Goal: Transaction & Acquisition: Subscribe to service/newsletter

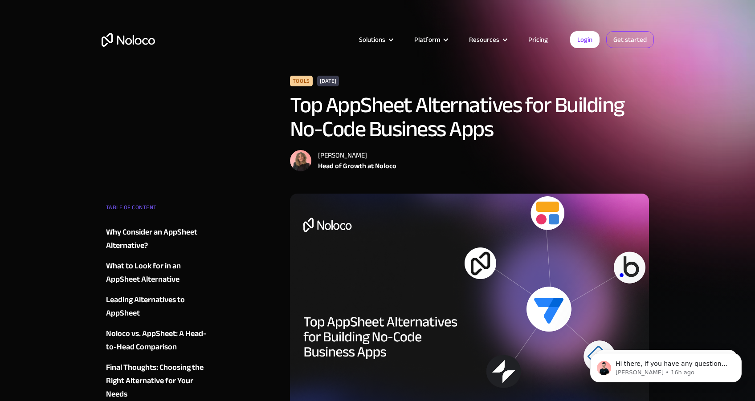
click at [630, 41] on link "Get started" at bounding box center [630, 39] width 48 height 17
click at [579, 42] on link "Login" at bounding box center [584, 39] width 29 height 17
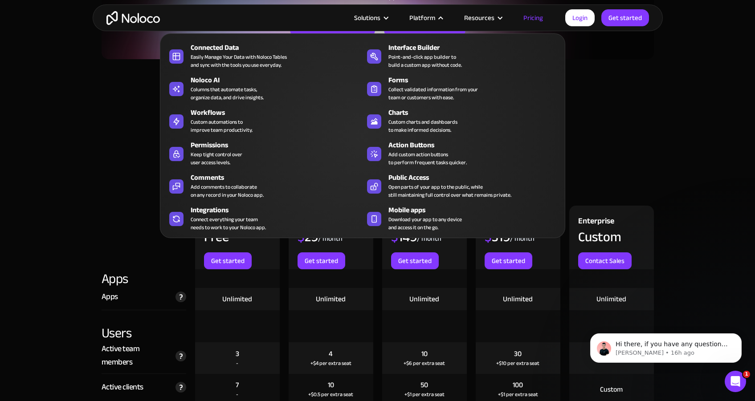
scroll to position [808, 0]
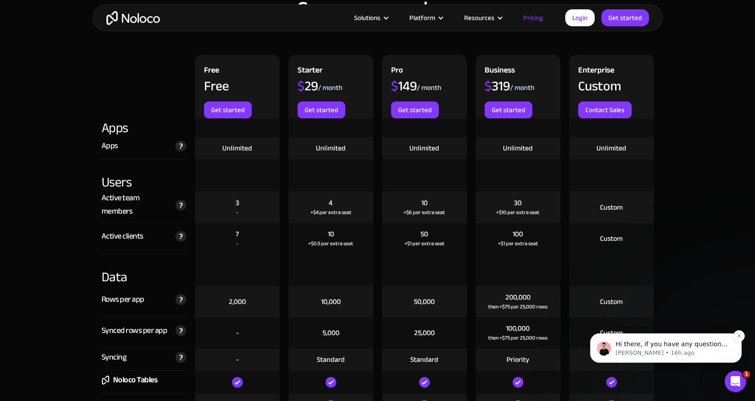
scroll to position [959, 0]
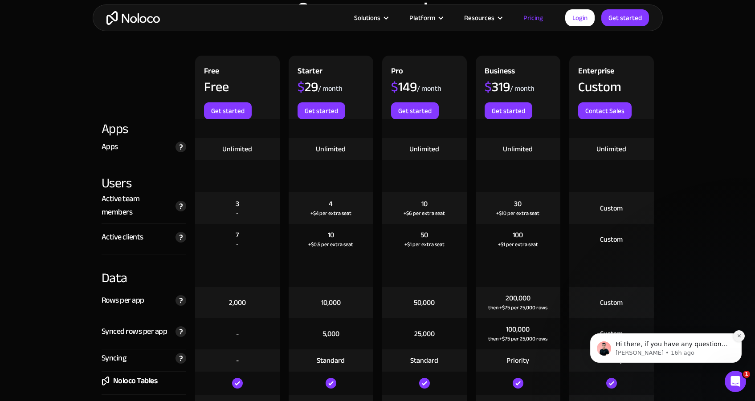
click at [737, 339] on icon "Dismiss notification" at bounding box center [739, 336] width 5 height 5
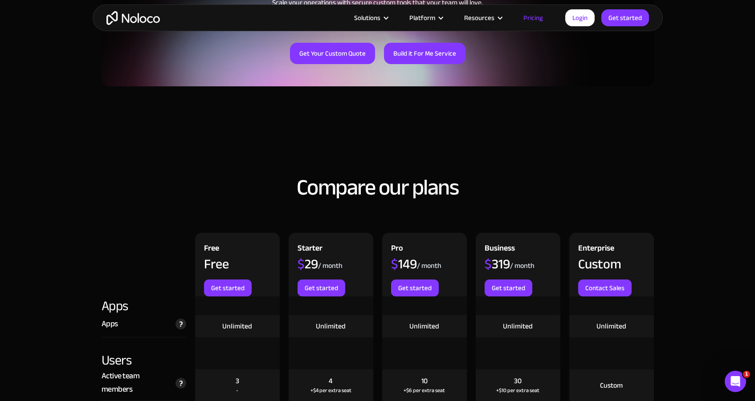
scroll to position [782, 0]
click at [317, 289] on link "Get started" at bounding box center [322, 287] width 48 height 17
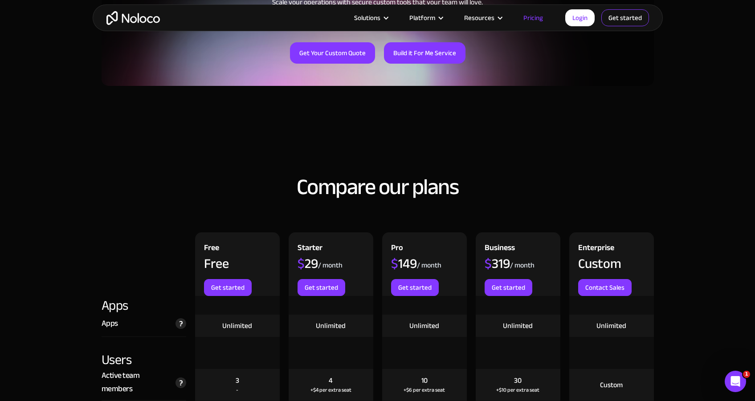
click at [639, 18] on link "Get started" at bounding box center [625, 17] width 48 height 17
click at [578, 25] on link "Login" at bounding box center [579, 17] width 29 height 17
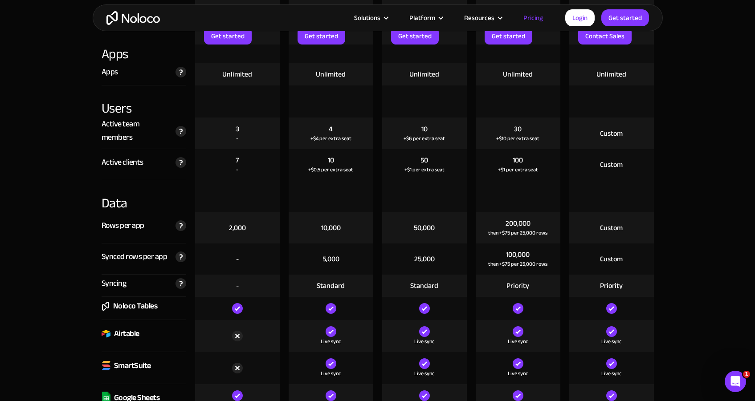
scroll to position [936, 0]
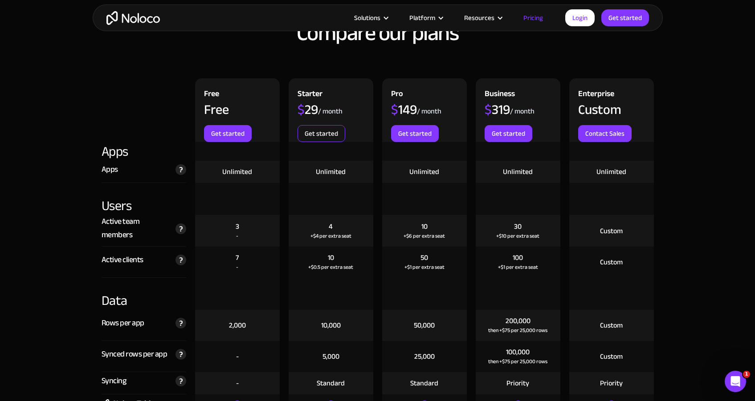
click at [326, 136] on link "Get started" at bounding box center [322, 133] width 48 height 17
click at [580, 18] on link "Login" at bounding box center [579, 17] width 29 height 17
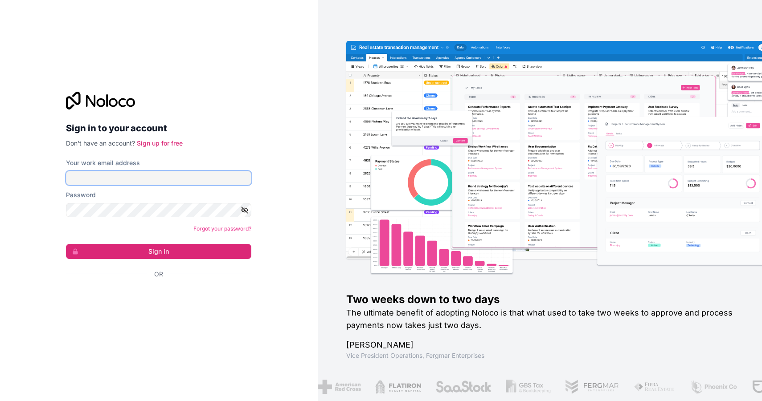
type input "[EMAIL_ADDRESS][DOMAIN_NAME]"
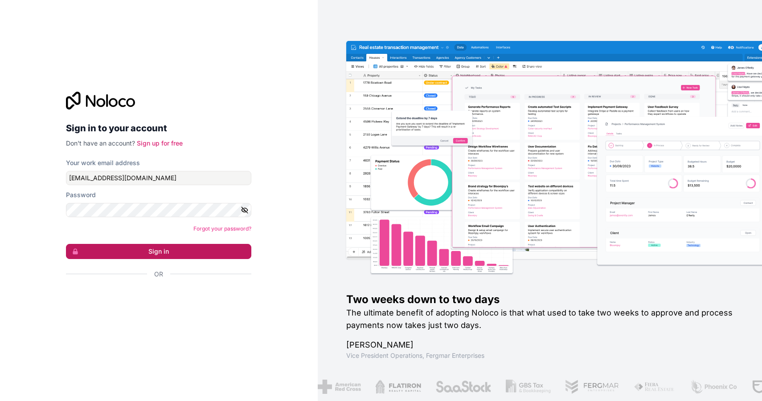
click at [165, 250] on button "Sign in" at bounding box center [158, 251] width 185 height 15
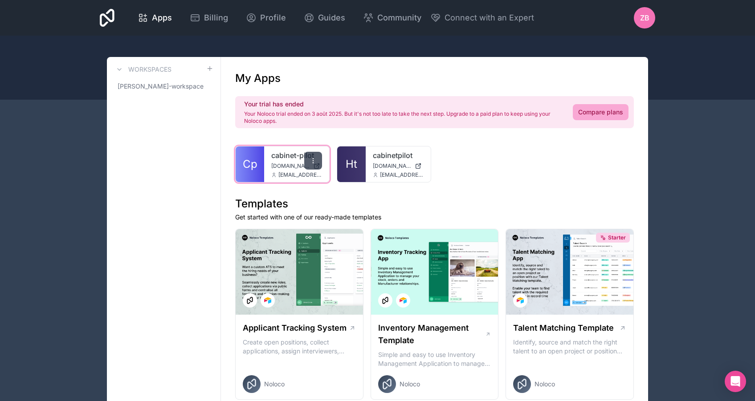
click at [312, 163] on icon at bounding box center [313, 160] width 7 height 7
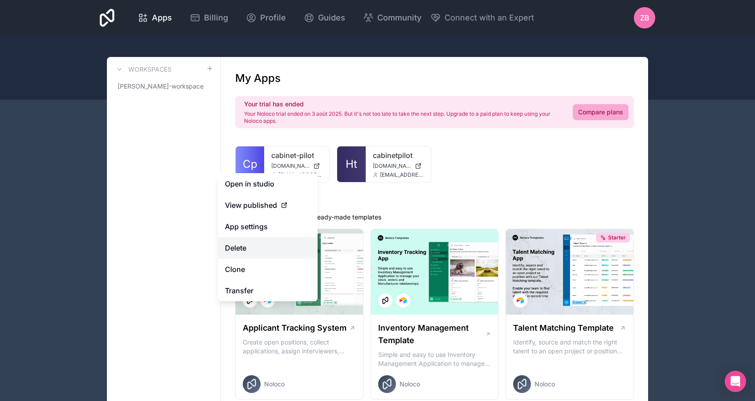
click at [250, 242] on button "Delete" at bounding box center [268, 247] width 100 height 21
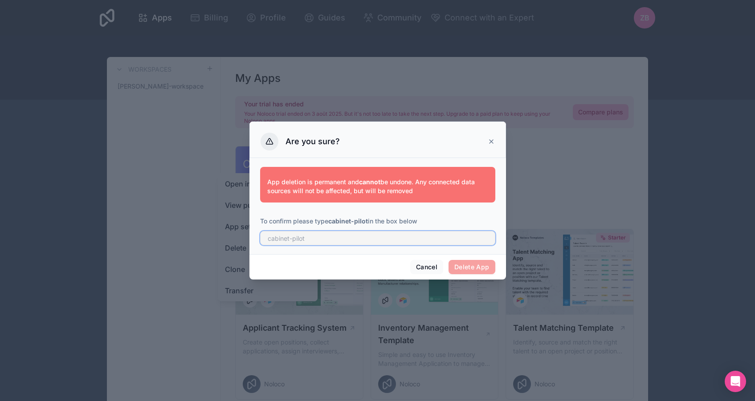
click at [312, 239] on input "text" at bounding box center [377, 238] width 235 height 14
type input "cabinet-pilot"
click at [489, 273] on button "Delete App" at bounding box center [472, 267] width 47 height 14
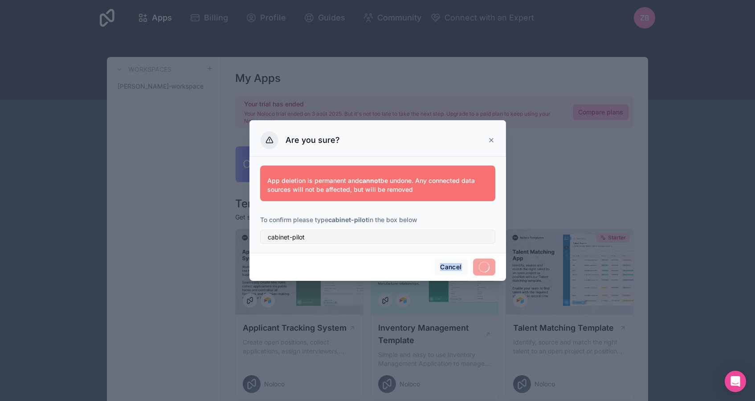
drag, startPoint x: 460, startPoint y: 267, endPoint x: 342, endPoint y: 264, distance: 118.5
click at [342, 264] on div "Cancel" at bounding box center [377, 267] width 257 height 28
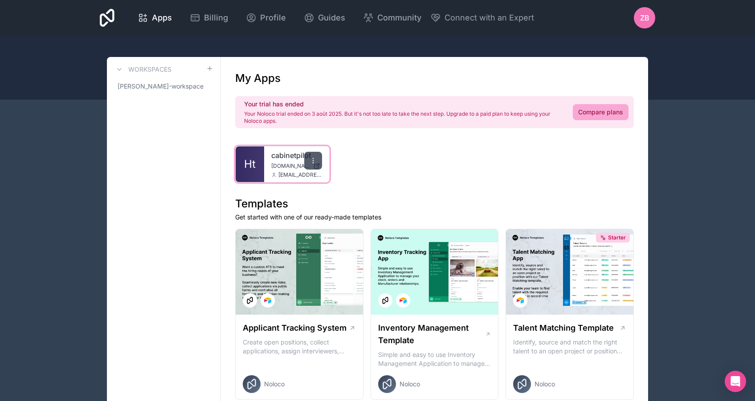
click at [316, 160] on icon at bounding box center [313, 160] width 7 height 7
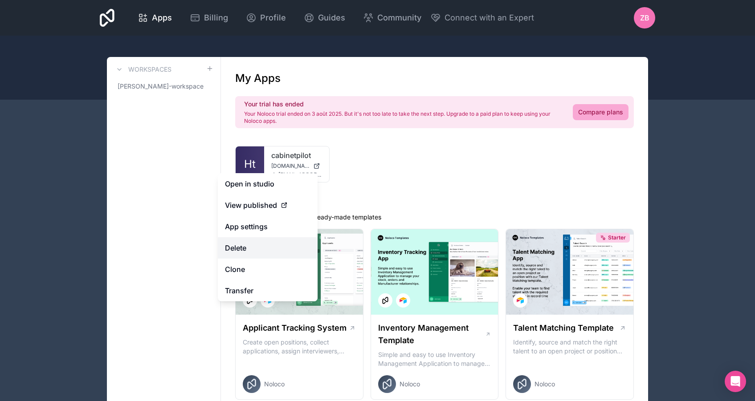
click at [262, 256] on button "Delete" at bounding box center [268, 247] width 100 height 21
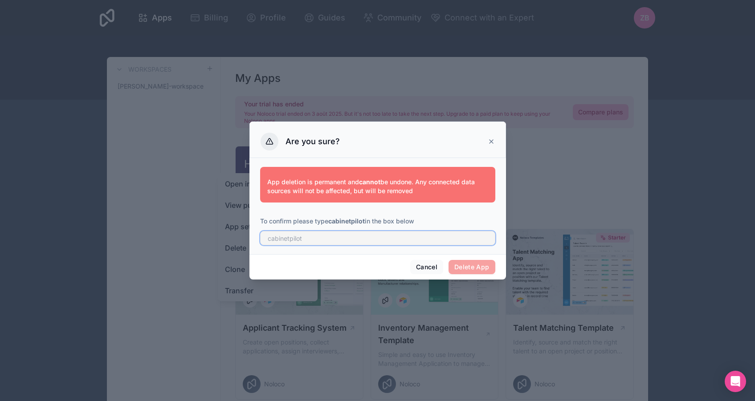
click at [382, 242] on input "text" at bounding box center [377, 238] width 235 height 14
type input "cabinetpilot"
click at [480, 268] on button "Delete App" at bounding box center [472, 267] width 47 height 14
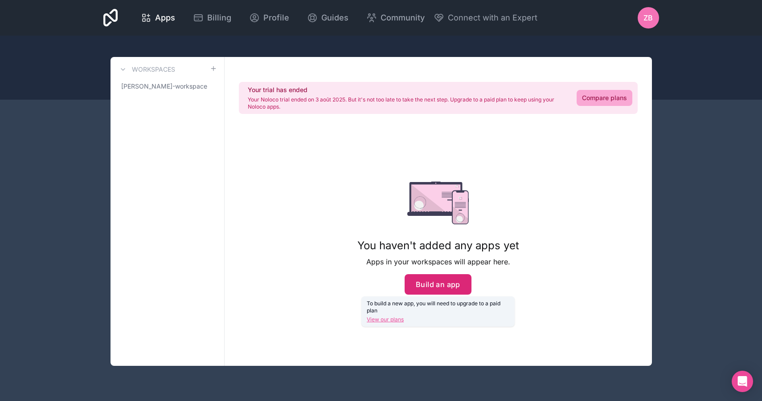
click at [434, 285] on button "Build an app" at bounding box center [437, 284] width 67 height 20
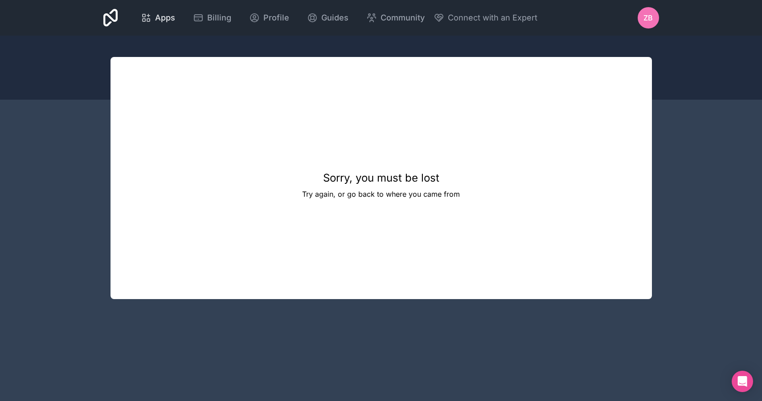
click at [149, 17] on icon at bounding box center [146, 17] width 11 height 11
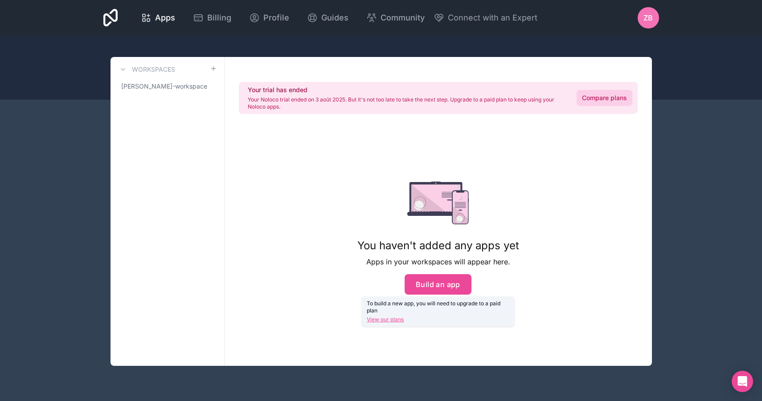
click at [602, 100] on link "Compare plans" at bounding box center [604, 98] width 56 height 16
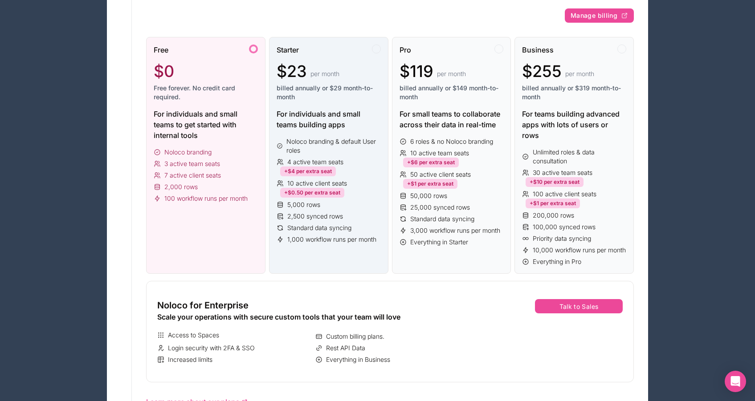
scroll to position [124, 0]
click at [303, 235] on span "1,000 workflow runs per month" at bounding box center [331, 238] width 89 height 9
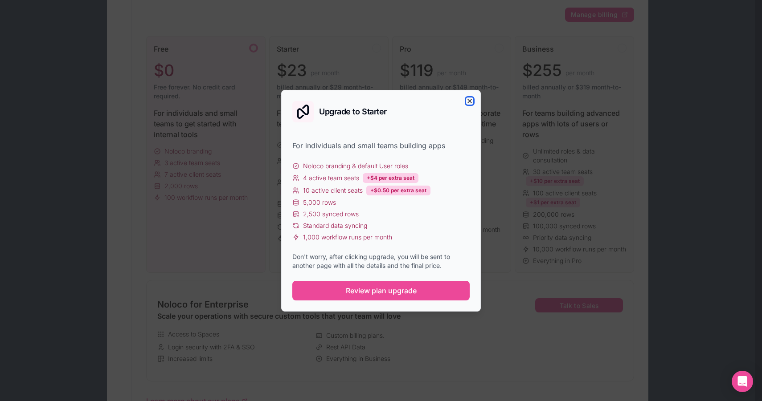
click at [471, 102] on icon "button" at bounding box center [470, 101] width 4 height 4
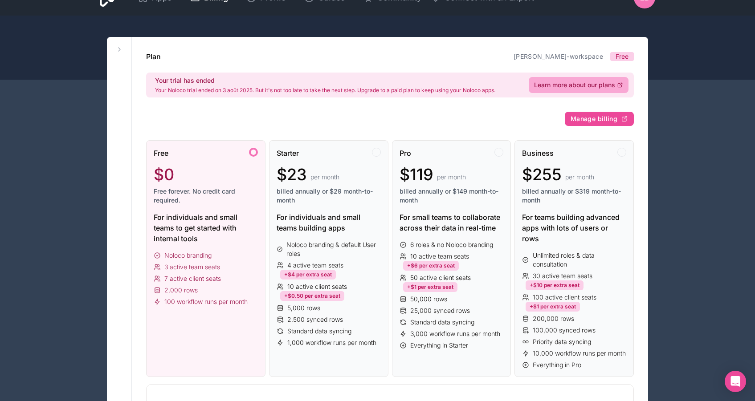
scroll to position [0, 0]
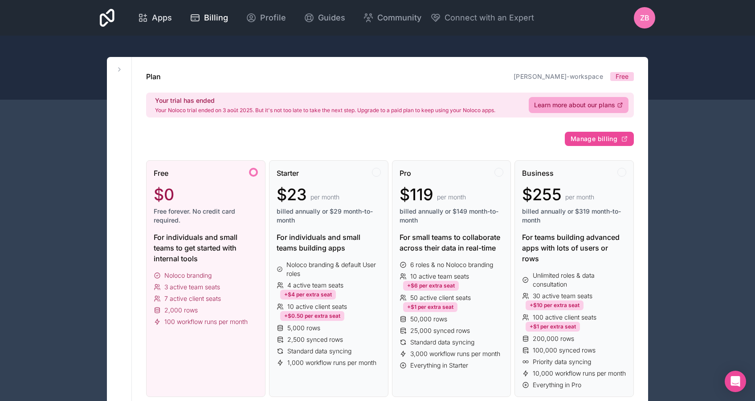
click at [159, 14] on span "Apps" at bounding box center [162, 18] width 20 height 12
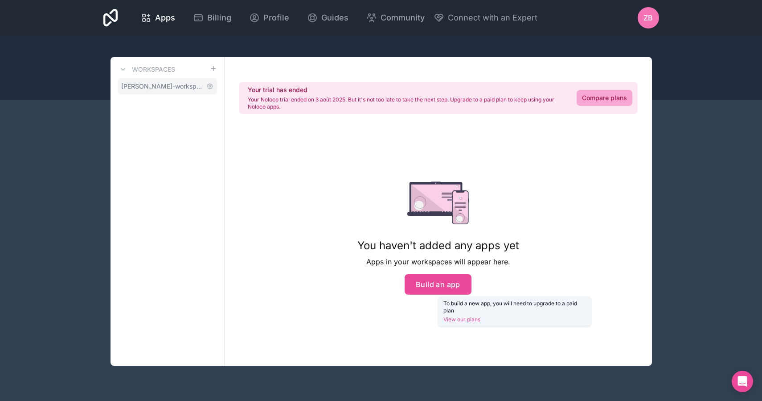
click at [167, 89] on span "zakaria-billouche-workspace" at bounding box center [162, 86] width 82 height 9
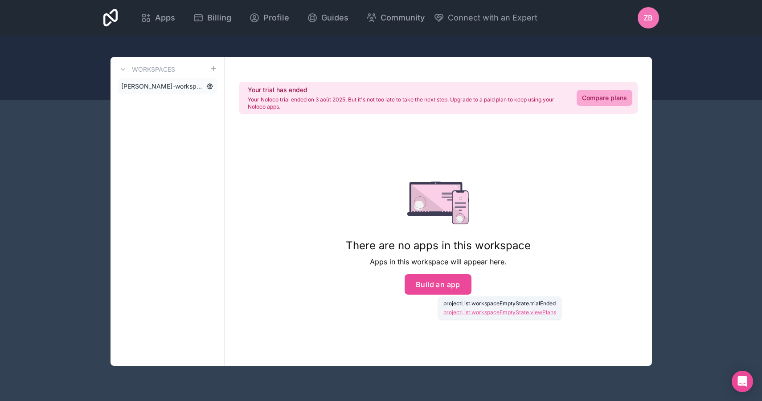
click at [208, 87] on icon at bounding box center [209, 86] width 5 height 5
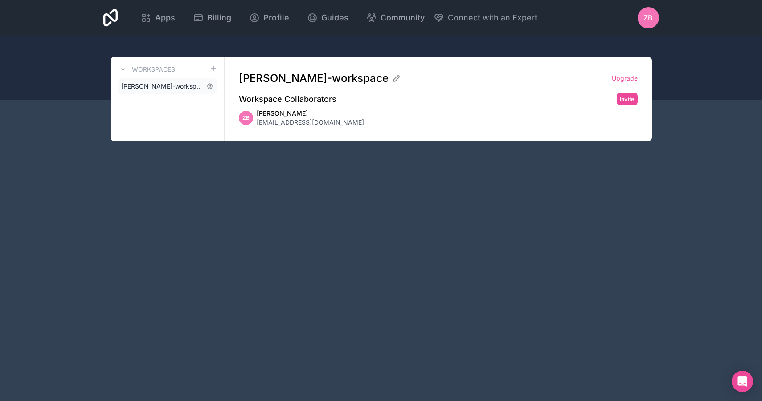
click at [183, 81] on link "zakaria-billouche-workspace" at bounding box center [167, 86] width 99 height 16
click at [169, 84] on span "zakaria-billouche-workspace" at bounding box center [162, 86] width 82 height 9
click at [173, 18] on span "Apps" at bounding box center [165, 18] width 20 height 12
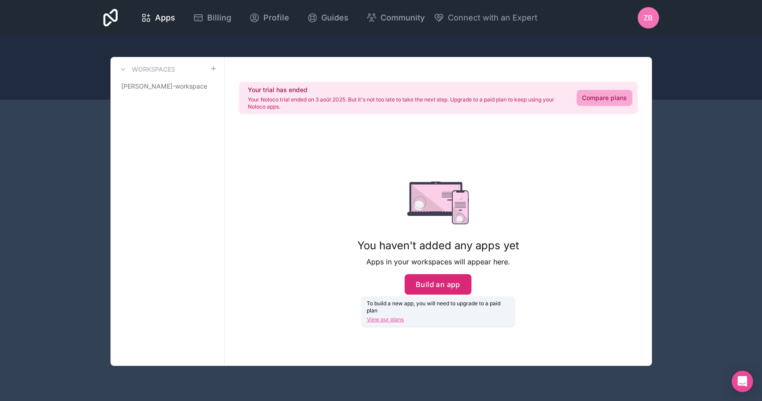
click at [438, 282] on button "Build an app" at bounding box center [437, 284] width 67 height 20
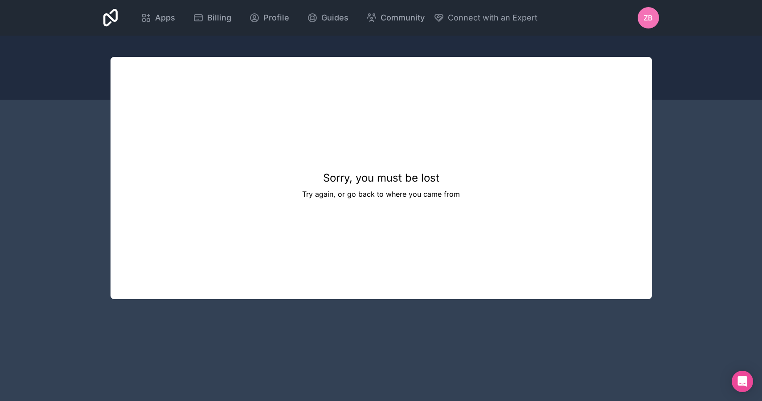
click at [643, 25] on div "ZB" at bounding box center [647, 17] width 21 height 21
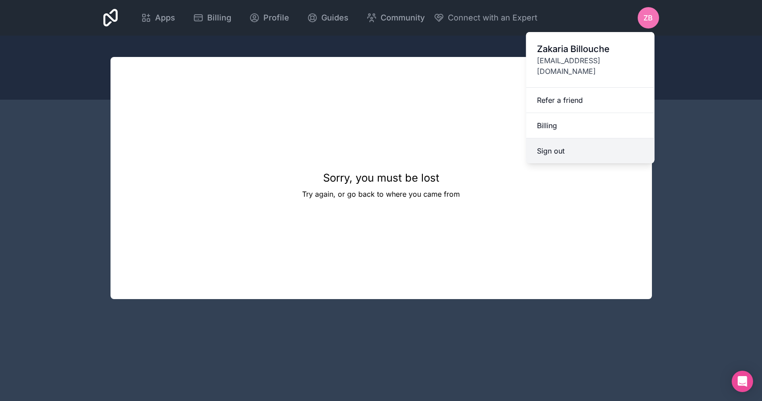
click at [562, 146] on button "Sign out" at bounding box center [590, 151] width 128 height 25
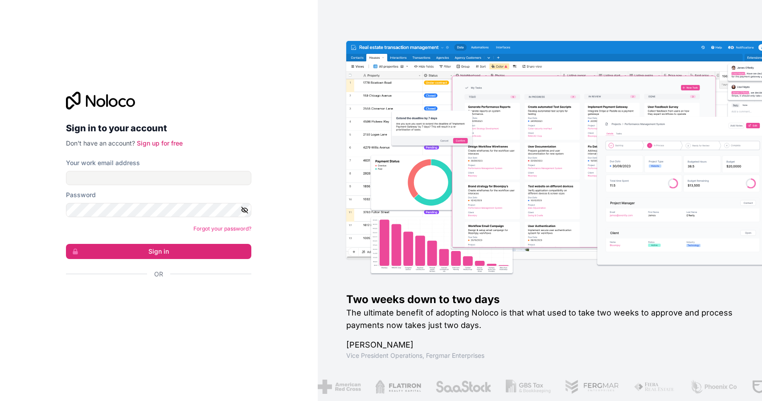
click at [121, 164] on label "Your work email address" at bounding box center [103, 163] width 74 height 9
click at [121, 171] on input "Your work email address" at bounding box center [158, 178] width 185 height 14
click at [120, 168] on div "Your work email address" at bounding box center [158, 172] width 185 height 27
click at [111, 176] on input "Your work email address" at bounding box center [158, 178] width 185 height 14
type input "[EMAIL_ADDRESS][DOMAIN_NAME]"
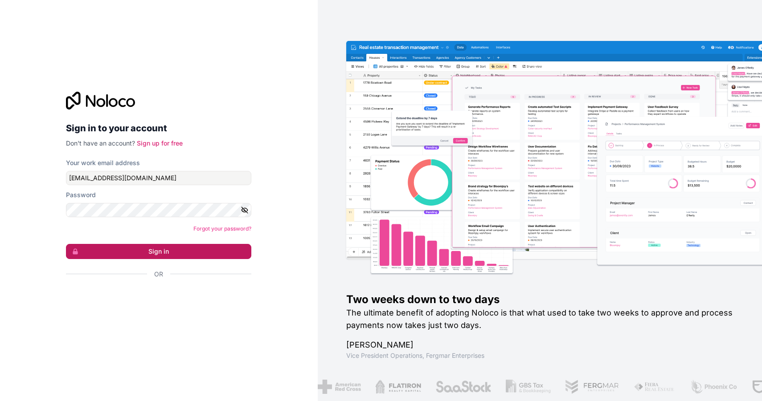
click at [161, 257] on button "Sign in" at bounding box center [158, 251] width 185 height 15
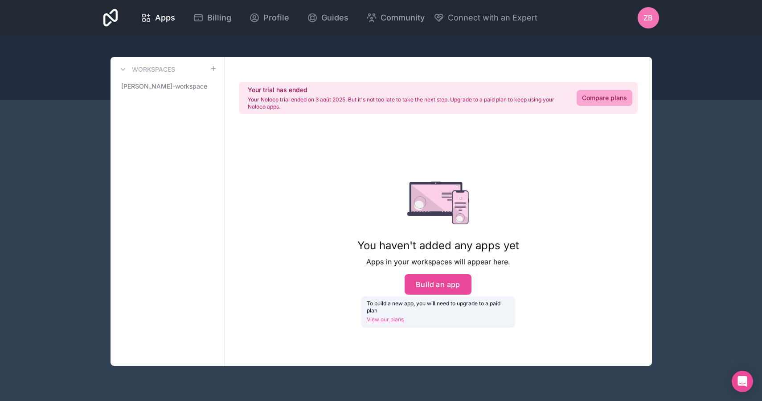
click at [547, 255] on div "Your trial has ended Your Noloco trial ended on 3 août 2025. But it's not too l…" at bounding box center [438, 211] width 427 height 309
click at [609, 97] on link "Compare plans" at bounding box center [604, 98] width 56 height 16
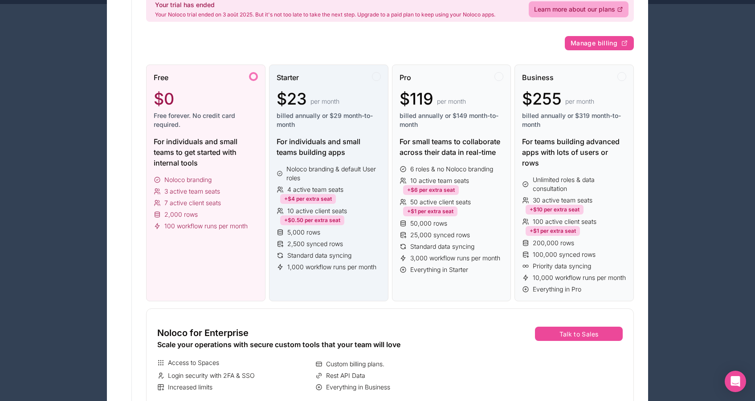
scroll to position [142, 0]
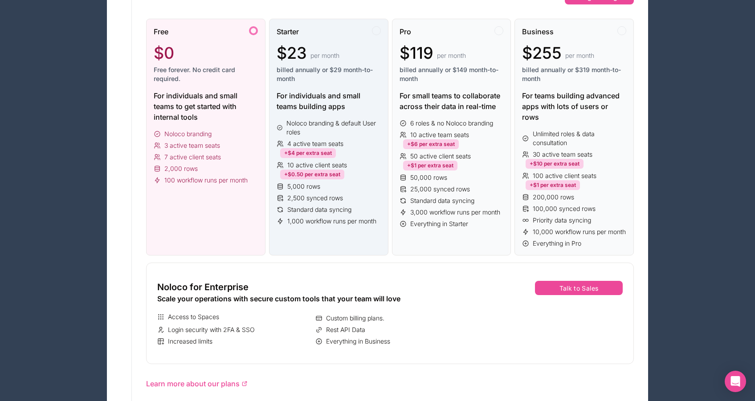
click at [353, 222] on span "1,000 workflow runs per month" at bounding box center [331, 221] width 89 height 9
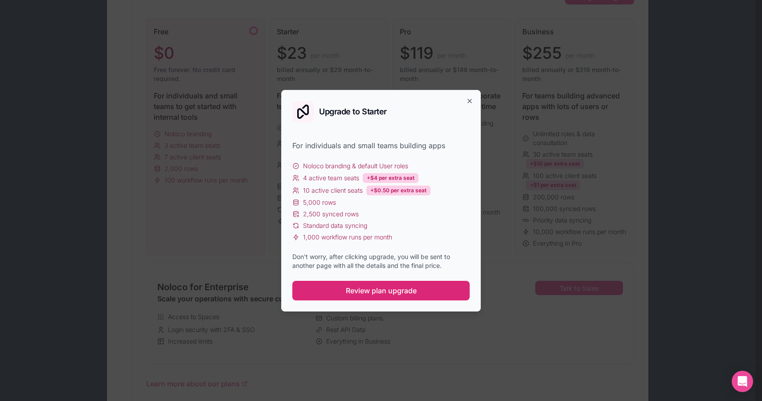
click at [387, 287] on span "Review plan upgrade" at bounding box center [381, 291] width 71 height 11
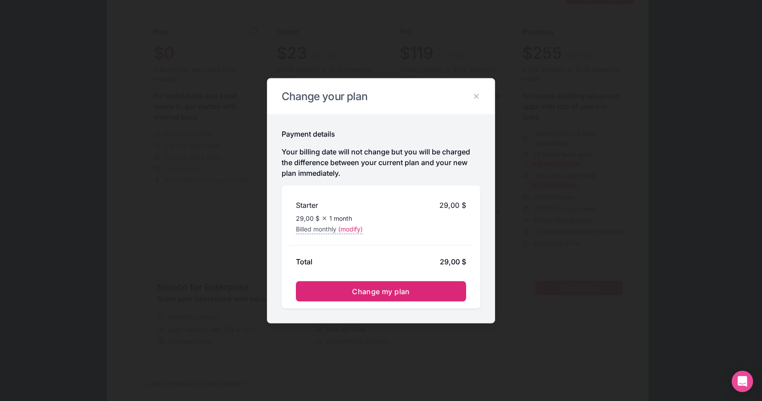
click at [379, 290] on span "Change my plan" at bounding box center [381, 291] width 58 height 9
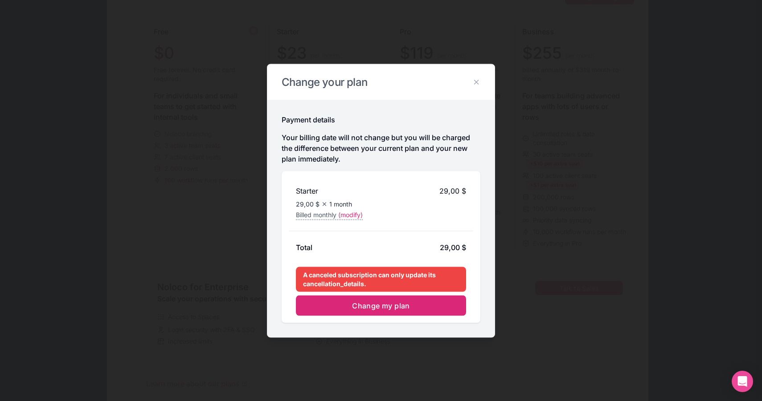
click at [392, 310] on button "Change my plan" at bounding box center [381, 305] width 170 height 20
click at [478, 81] on icon at bounding box center [476, 82] width 8 height 8
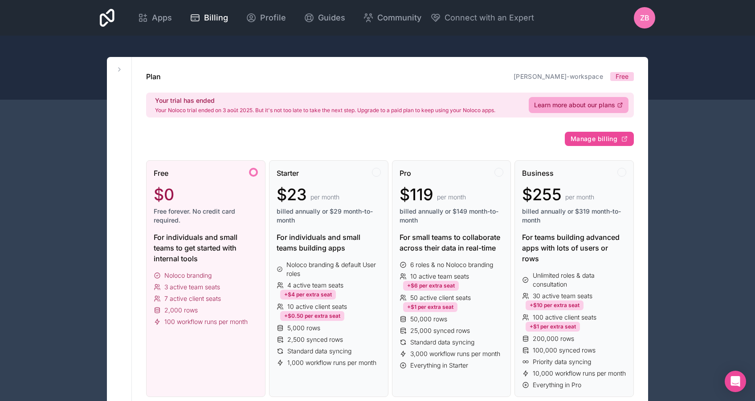
scroll to position [0, 0]
click at [621, 77] on span "Free" at bounding box center [622, 76] width 13 height 9
click at [645, 21] on span "ZB" at bounding box center [644, 17] width 9 height 11
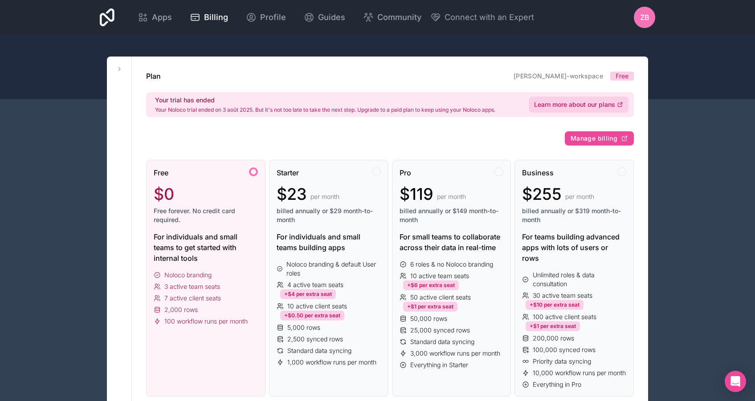
click at [574, 109] on span "Learn more about our plans" at bounding box center [574, 104] width 81 height 9
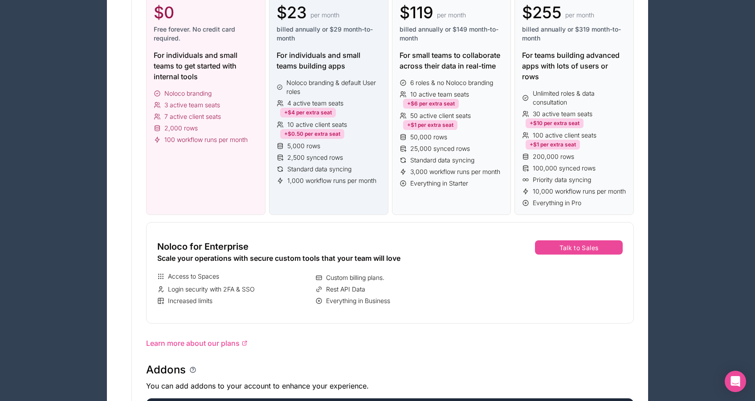
click at [316, 197] on div "Starter $23 per month billed annually or $29 month-to-month For individuals and…" at bounding box center [328, 96] width 119 height 237
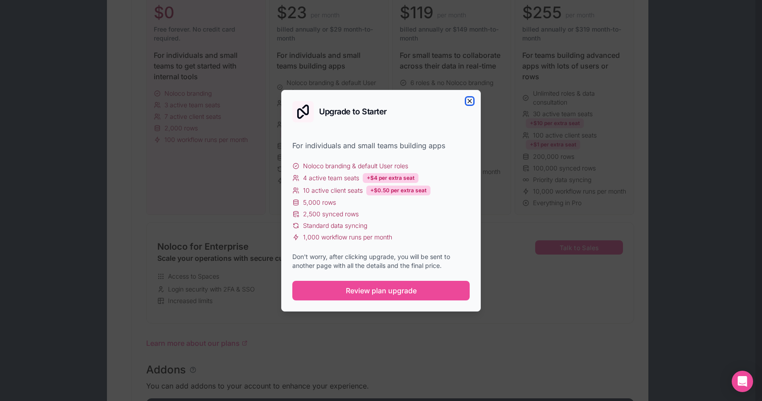
click at [467, 101] on icon "button" at bounding box center [469, 101] width 7 height 7
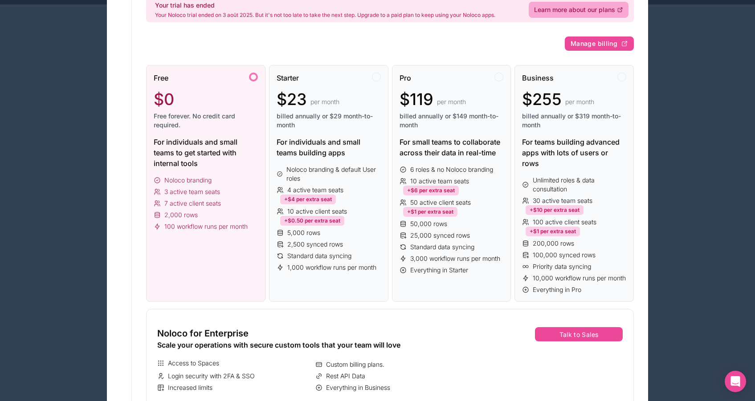
scroll to position [0, 0]
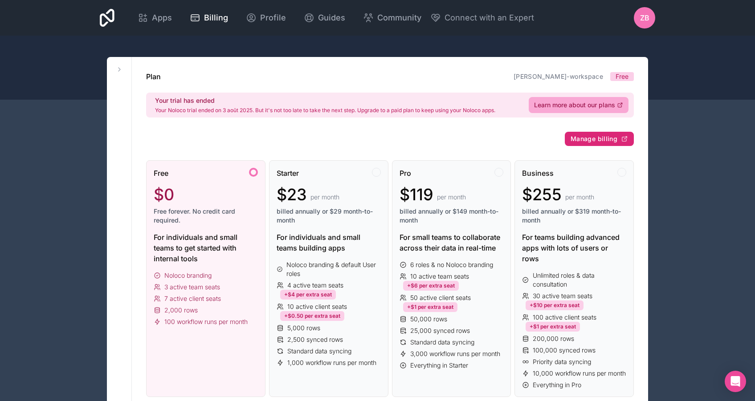
click at [602, 137] on span "Manage billing" at bounding box center [594, 139] width 47 height 8
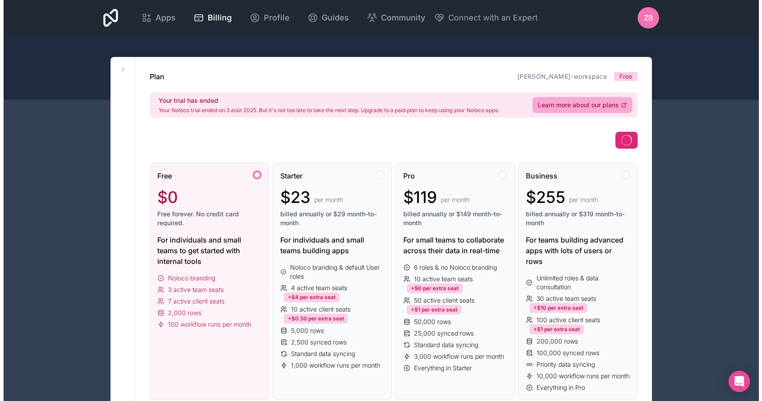
scroll to position [89, 0]
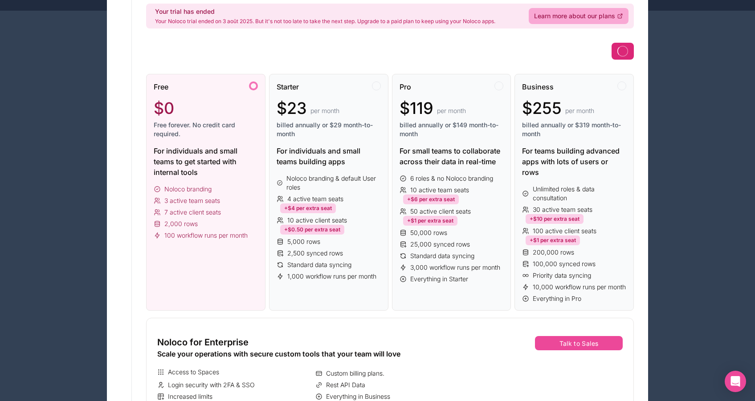
click at [338, 126] on span "billed annually or $29 month-to-month" at bounding box center [329, 130] width 104 height 18
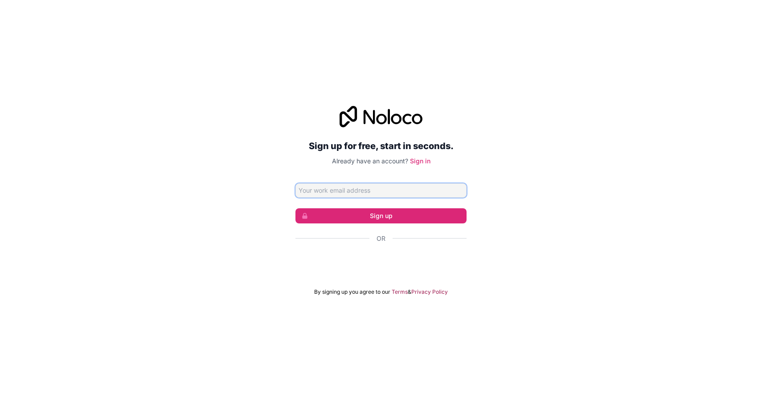
type input "[EMAIL_ADDRESS][DOMAIN_NAME]"
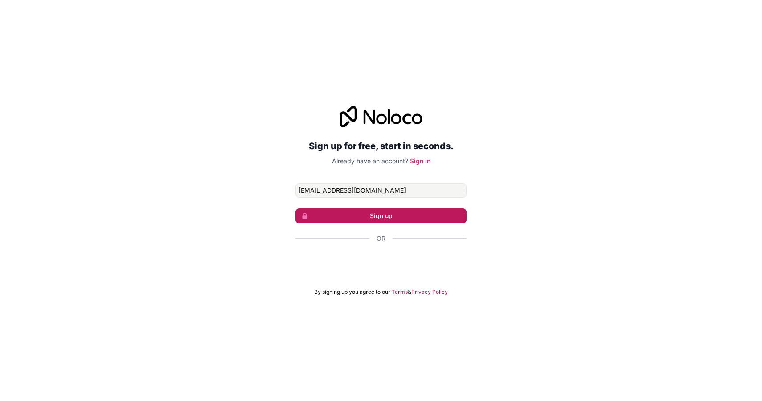
click at [385, 214] on button "Sign up" at bounding box center [380, 215] width 171 height 15
type input "[EMAIL_ADDRESS][DOMAIN_NAME]"
click at [384, 218] on button "Sign up" at bounding box center [380, 215] width 171 height 15
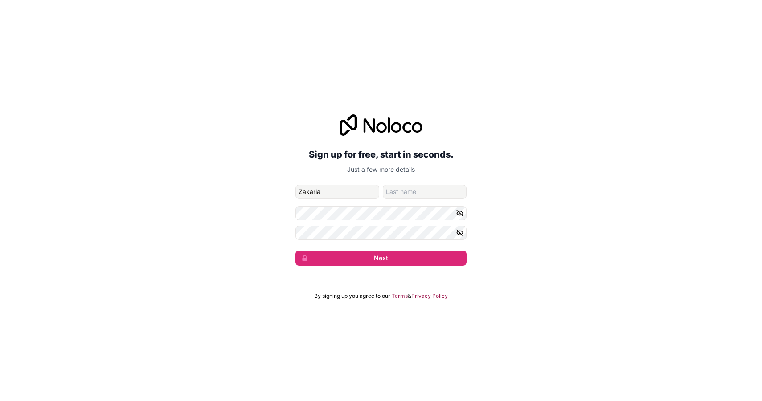
type input "Zakaria"
type input "Billouche"
click at [295, 251] on button "Next" at bounding box center [380, 258] width 171 height 15
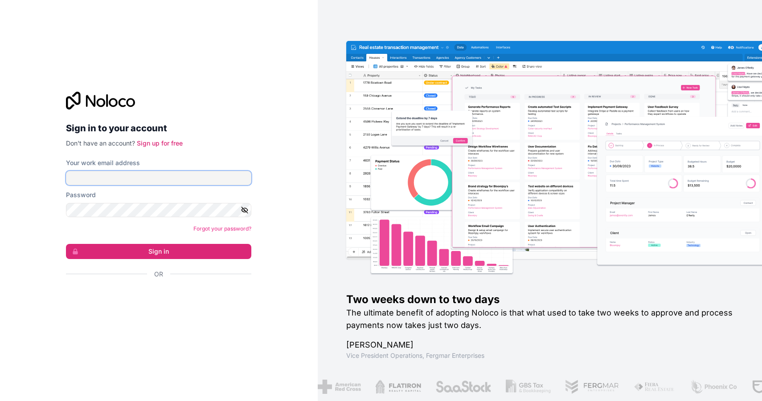
type input "[EMAIL_ADDRESS][DOMAIN_NAME]"
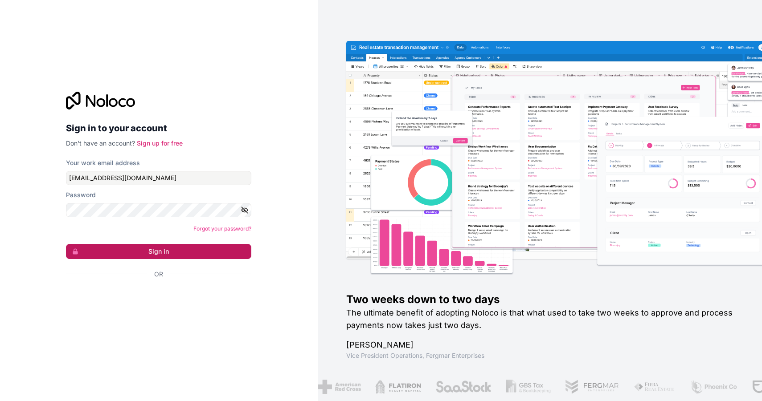
click at [147, 253] on button "Sign in" at bounding box center [158, 251] width 185 height 15
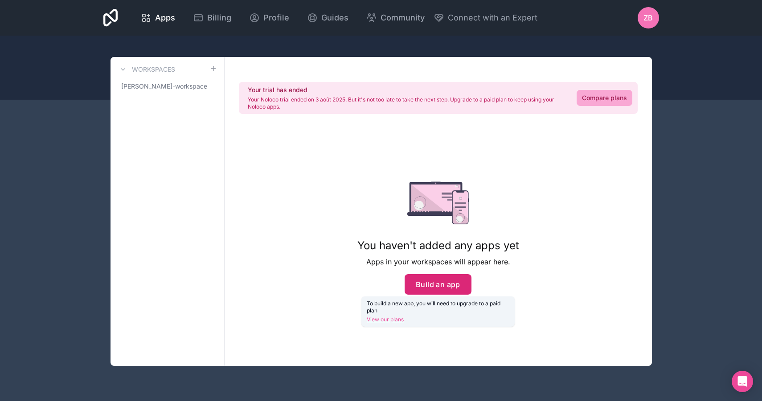
click at [440, 281] on button "Build an app" at bounding box center [437, 284] width 67 height 20
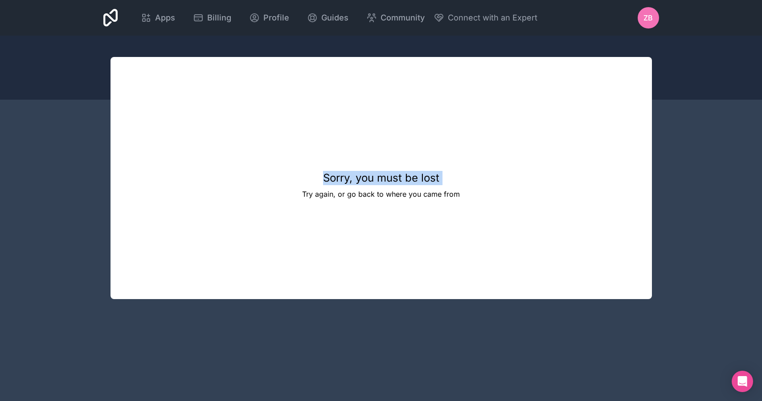
drag, startPoint x: 310, startPoint y: 178, endPoint x: 316, endPoint y: 177, distance: 6.4
click at [316, 176] on div "Sorry, you must be lost Try again, or go back to where you came from" at bounding box center [380, 178] width 541 height 242
click at [302, 194] on div "Sorry, you must be lost Try again, or go back to where you came from" at bounding box center [380, 178] width 541 height 242
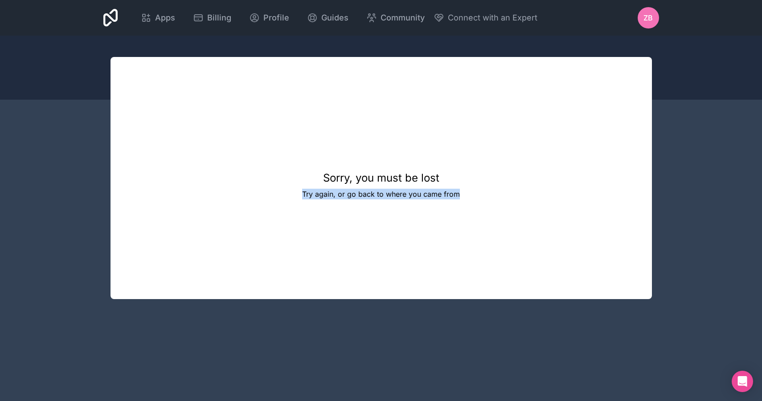
drag, startPoint x: 282, startPoint y: 196, endPoint x: 484, endPoint y: 197, distance: 202.3
click at [484, 197] on div "Sorry, you must be lost Try again, or go back to where you came from" at bounding box center [380, 178] width 541 height 242
click at [516, 214] on div "Sorry, you must be lost Try again, or go back to where you came from" at bounding box center [380, 178] width 541 height 242
click at [269, 19] on span "Profile" at bounding box center [276, 18] width 26 height 12
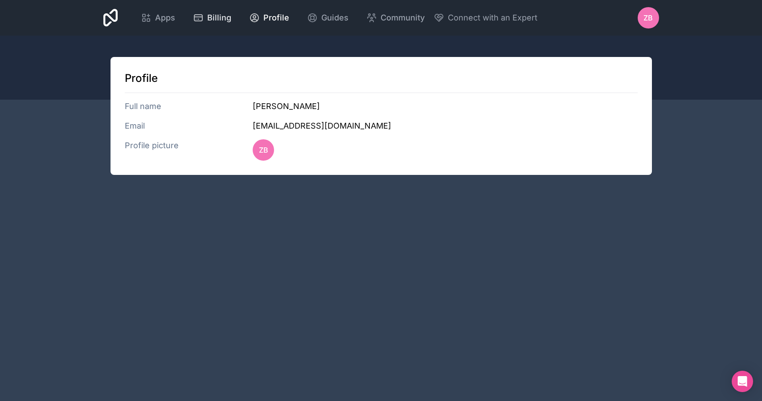
click at [214, 15] on span "Billing" at bounding box center [219, 18] width 24 height 12
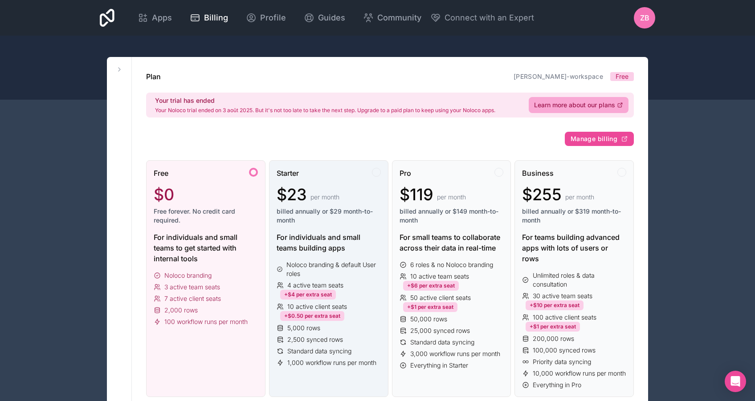
click at [331, 212] on span "billed annually or $29 month-to-month" at bounding box center [329, 216] width 104 height 18
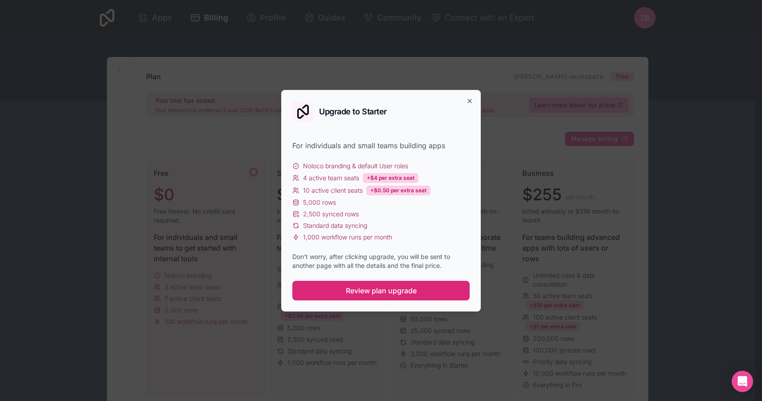
click at [401, 290] on span "Review plan upgrade" at bounding box center [381, 291] width 71 height 11
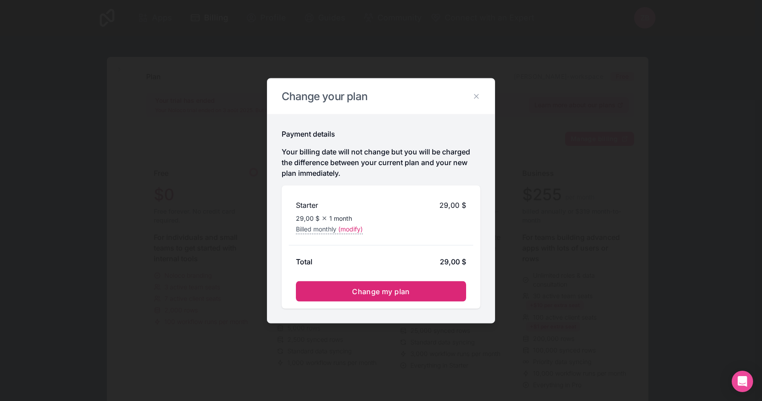
click at [389, 298] on button "Change my plan" at bounding box center [381, 291] width 170 height 20
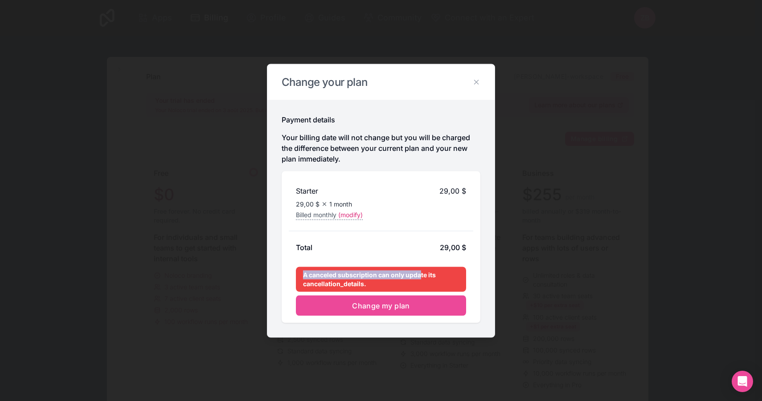
drag, startPoint x: 306, startPoint y: 273, endPoint x: 430, endPoint y: 285, distance: 123.9
click at [422, 277] on div "A canceled subscription can only update its cancellation_details." at bounding box center [381, 279] width 170 height 25
click at [430, 286] on div "A canceled subscription can only update its cancellation_details." at bounding box center [381, 279] width 170 height 25
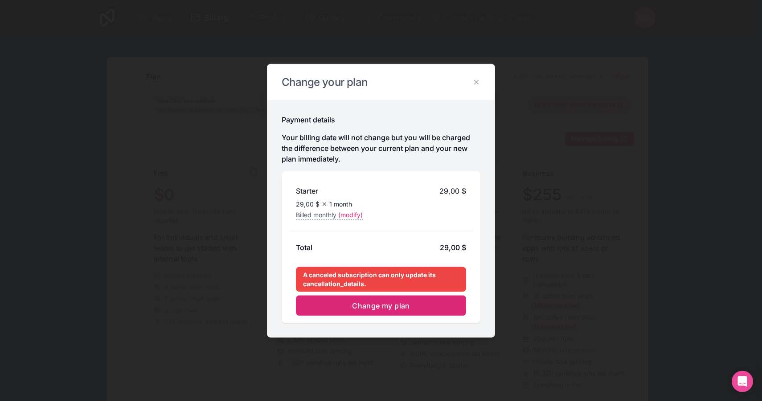
click at [396, 301] on span "Change my plan" at bounding box center [381, 305] width 58 height 9
click at [476, 81] on icon at bounding box center [476, 82] width 8 height 8
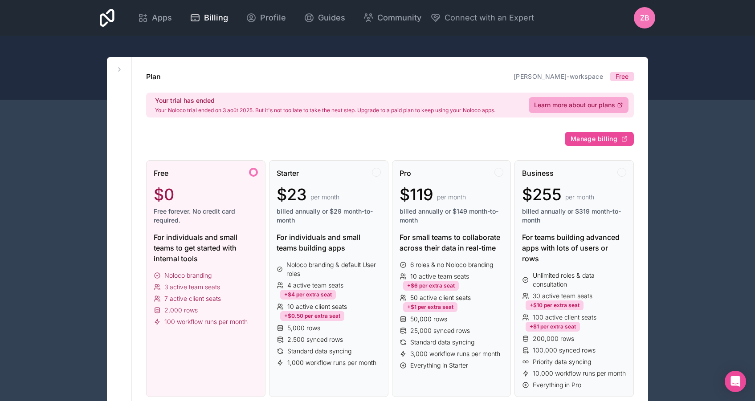
click at [637, 19] on div "ZB" at bounding box center [644, 17] width 21 height 21
click at [642, 13] on span "ZB" at bounding box center [644, 17] width 9 height 11
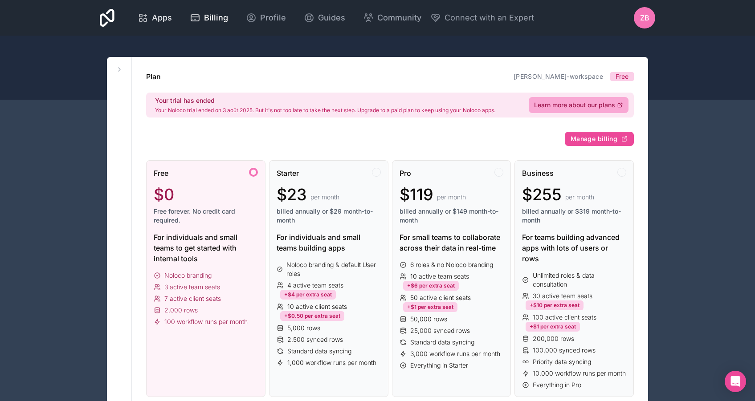
click at [163, 18] on span "Apps" at bounding box center [162, 18] width 20 height 12
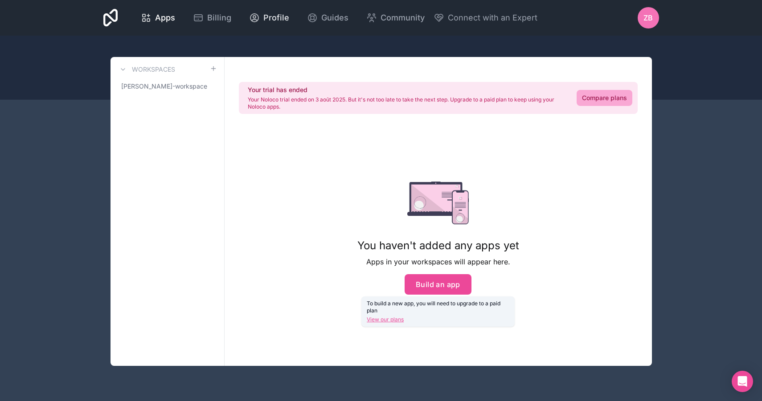
click at [268, 16] on span "Profile" at bounding box center [276, 18] width 26 height 12
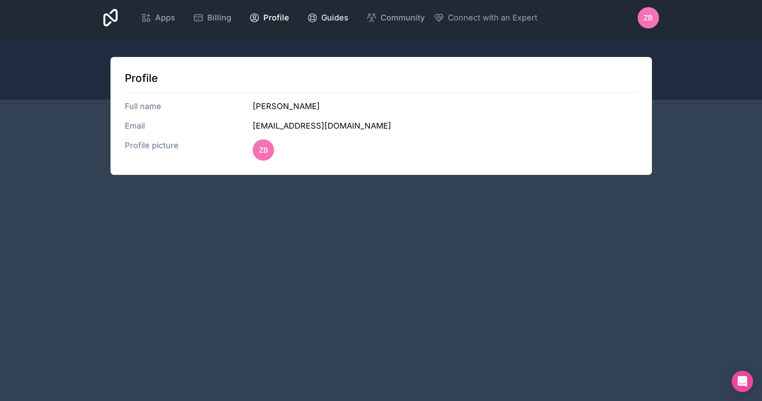
click at [312, 13] on icon at bounding box center [312, 17] width 11 height 11
click at [217, 25] on link "Billing" at bounding box center [212, 18] width 53 height 20
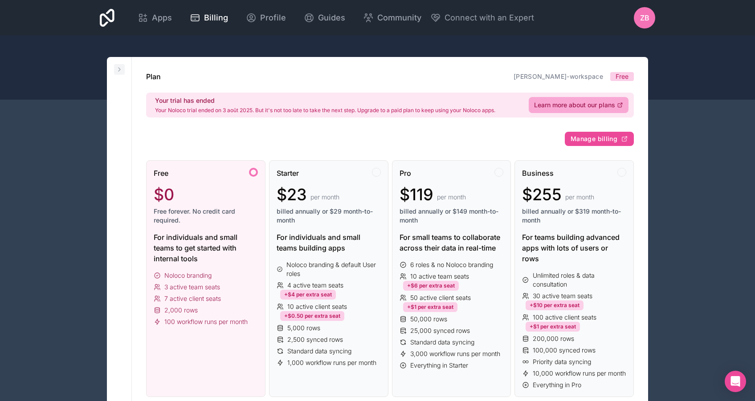
click at [118, 68] on icon at bounding box center [119, 70] width 2 height 4
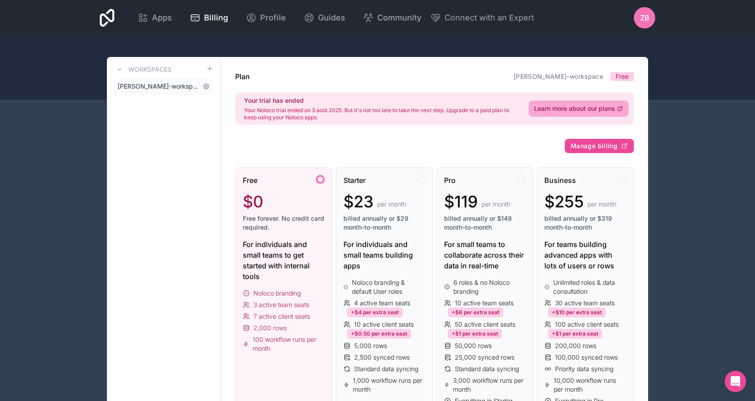
click at [177, 87] on span "[PERSON_NAME]-workspace" at bounding box center [159, 86] width 82 height 9
click at [206, 90] on icon at bounding box center [206, 86] width 7 height 7
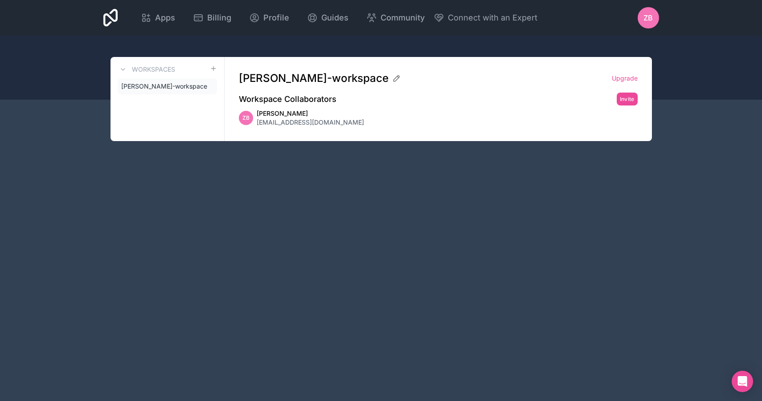
click at [437, 119] on div "[PERSON_NAME] [PERSON_NAME][EMAIL_ADDRESS][DOMAIN_NAME]" at bounding box center [438, 118] width 399 height 18
click at [303, 118] on span "[EMAIL_ADDRESS][DOMAIN_NAME]" at bounding box center [310, 122] width 107 height 9
drag, startPoint x: 267, startPoint y: 116, endPoint x: 385, endPoint y: 89, distance: 121.1
click at [278, 114] on span "[PERSON_NAME]" at bounding box center [310, 113] width 107 height 9
click at [392, 78] on icon at bounding box center [396, 78] width 9 height 9
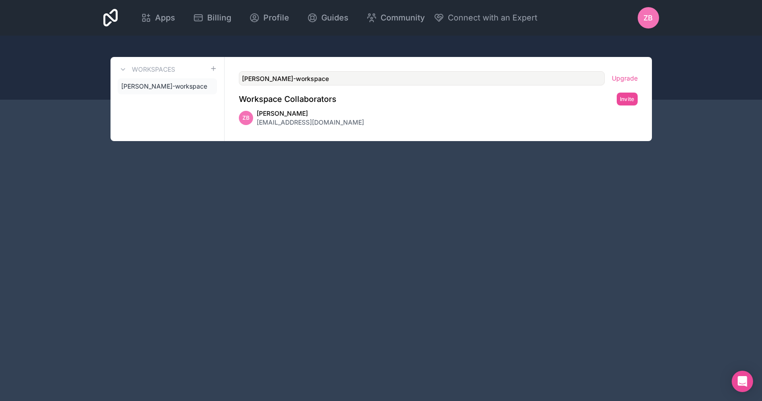
click at [370, 102] on div "Workspace Collaborators Invite" at bounding box center [438, 99] width 399 height 13
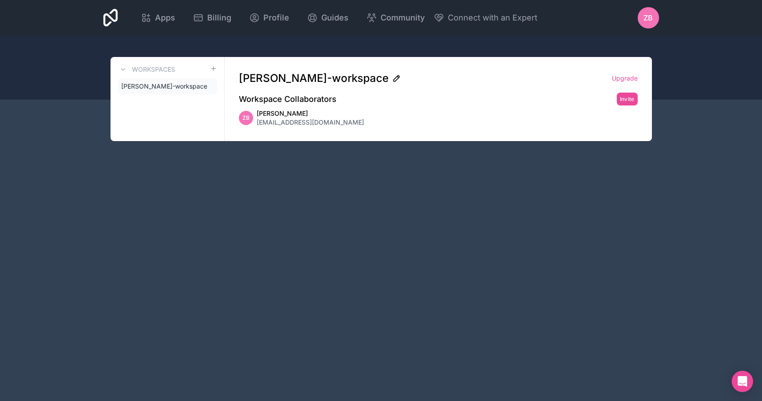
click at [398, 78] on icon at bounding box center [397, 76] width 1 height 1
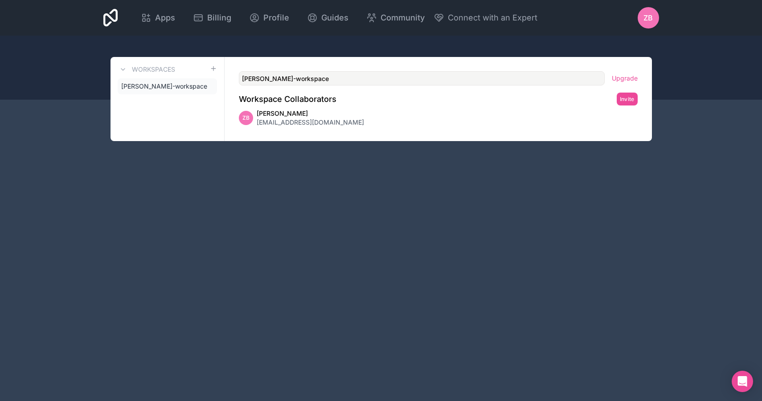
drag, startPoint x: 315, startPoint y: 74, endPoint x: 238, endPoint y: 68, distance: 76.8
click at [238, 68] on div "[PERSON_NAME]-workspace Upgrade Workspace Collaborators Invite [PERSON_NAME] [P…" at bounding box center [438, 99] width 427 height 84
type input "Pilotage actuariel"
click at [174, 128] on div "Workspaces zakaria-billouche-workspace" at bounding box center [167, 99] width 114 height 84
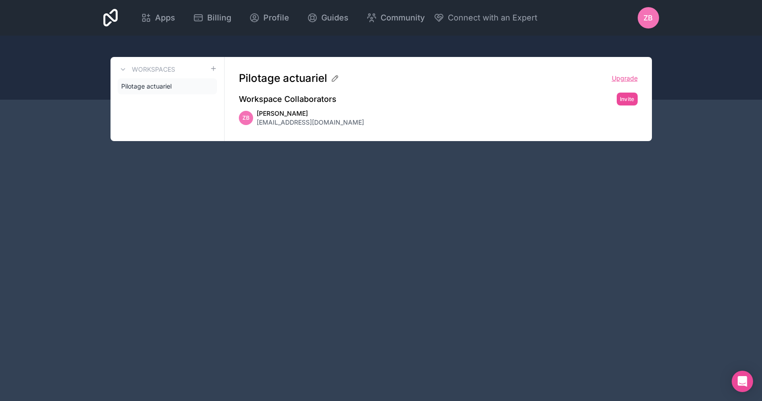
click at [625, 78] on link "Upgrade" at bounding box center [625, 78] width 26 height 9
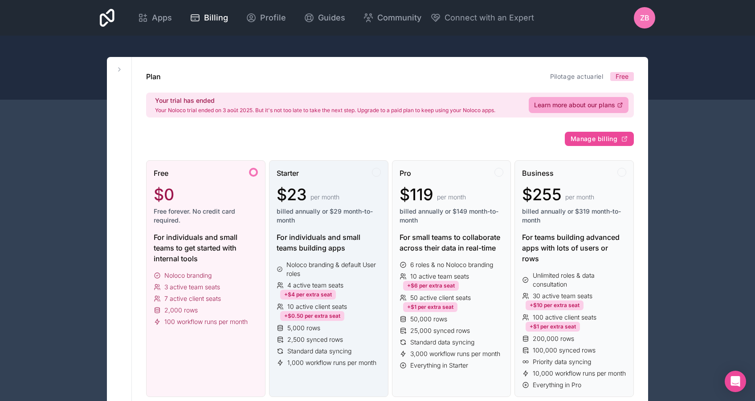
click at [342, 209] on span "billed annually or $29 month-to-month" at bounding box center [329, 216] width 104 height 18
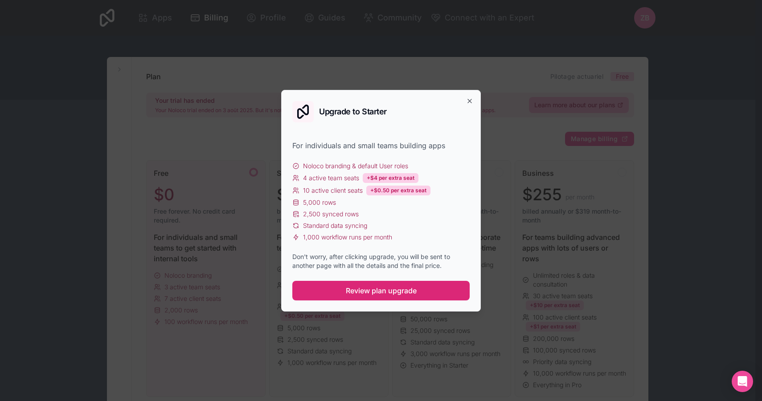
click at [381, 290] on span "Review plan upgrade" at bounding box center [381, 291] width 71 height 11
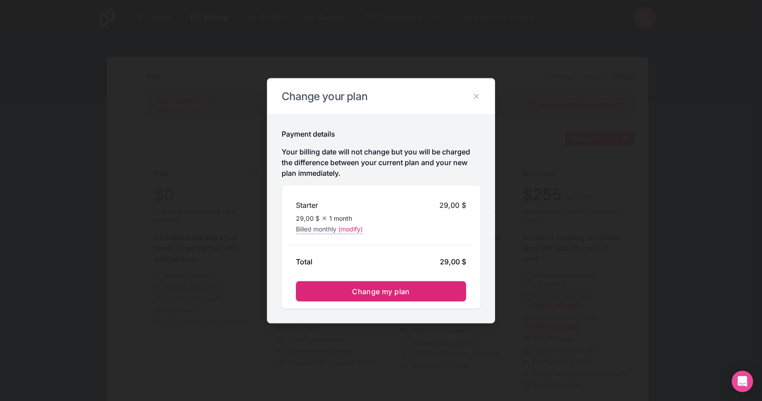
click at [374, 291] on span "Change my plan" at bounding box center [381, 291] width 58 height 9
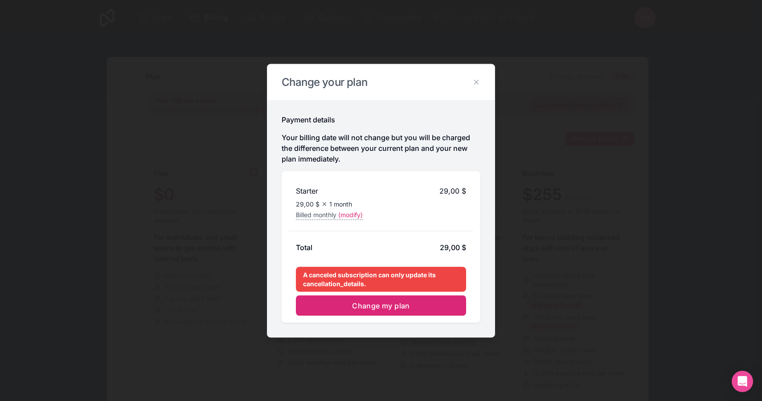
click at [405, 310] on button "Change my plan" at bounding box center [381, 305] width 170 height 20
click at [478, 81] on icon at bounding box center [476, 82] width 8 height 8
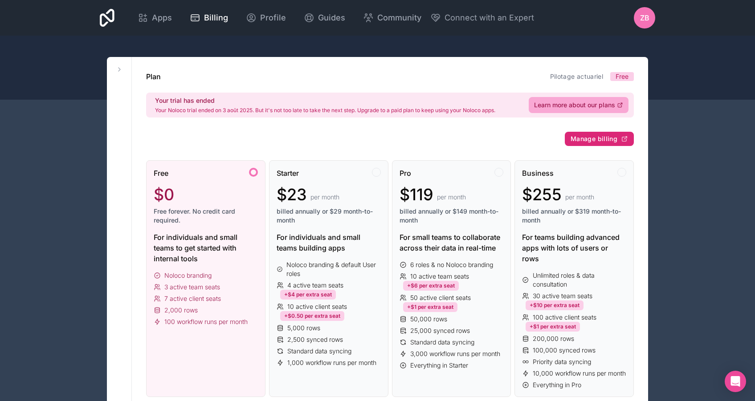
click at [592, 136] on span "Manage billing" at bounding box center [594, 139] width 47 height 8
